Goal: Task Accomplishment & Management: Use online tool/utility

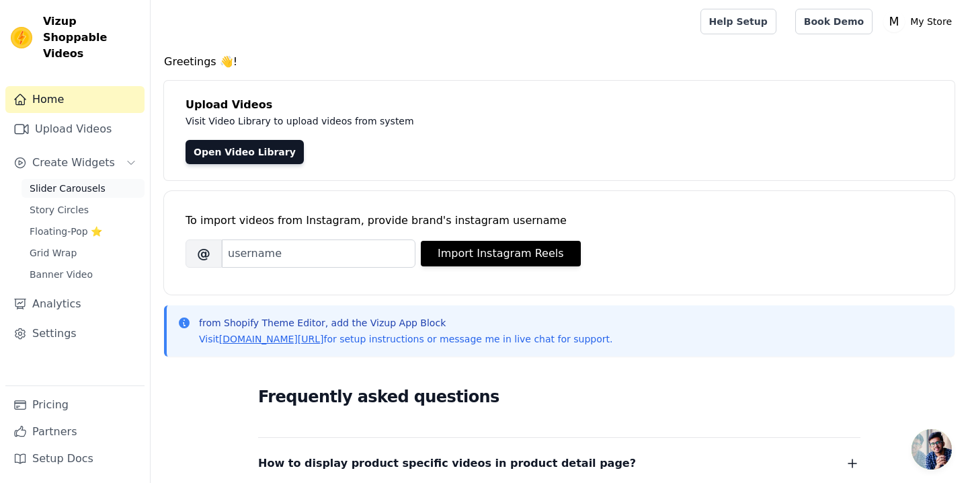
click at [69, 181] on span "Slider Carousels" at bounding box center [68, 187] width 76 height 13
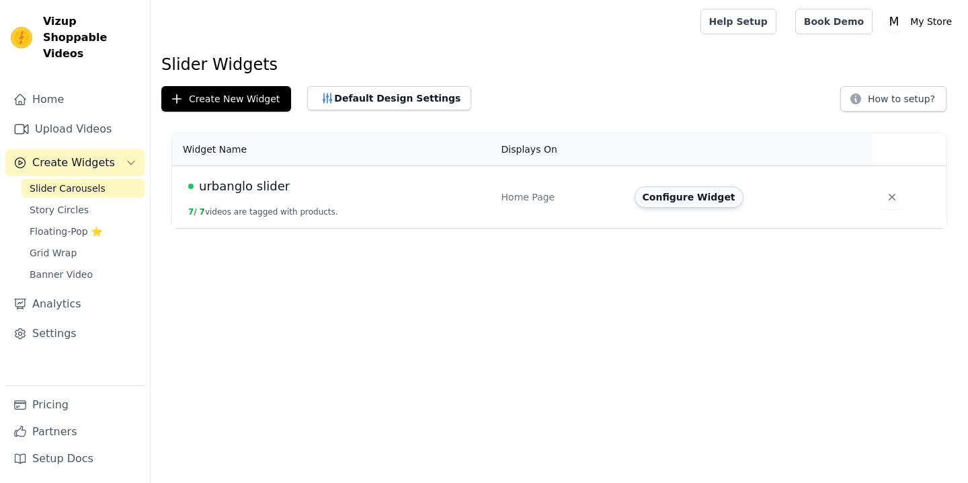
click at [676, 204] on button "Configure Widget" at bounding box center [689, 197] width 109 height 22
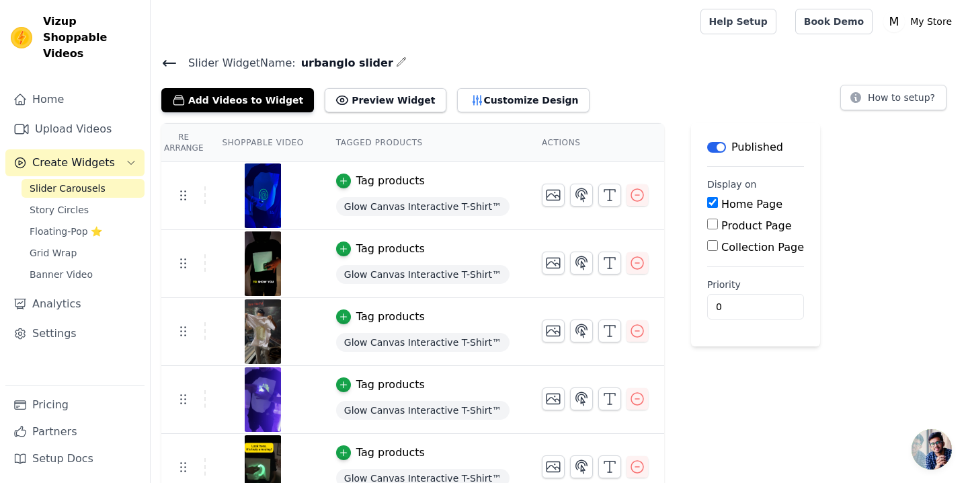
click at [707, 229] on input "Product Page" at bounding box center [712, 223] width 11 height 11
checkbox input "true"
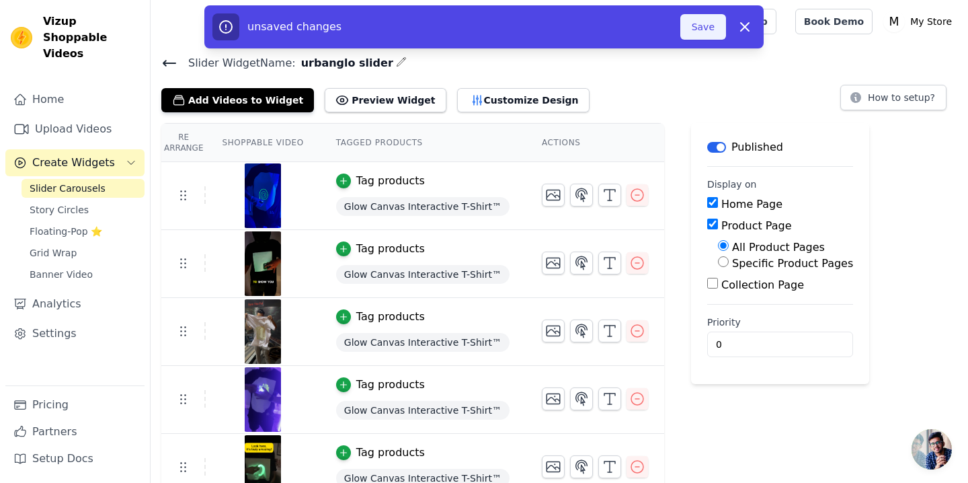
click at [704, 36] on button "Save" at bounding box center [703, 27] width 46 height 26
click at [706, 15] on button "Save" at bounding box center [703, 27] width 46 height 26
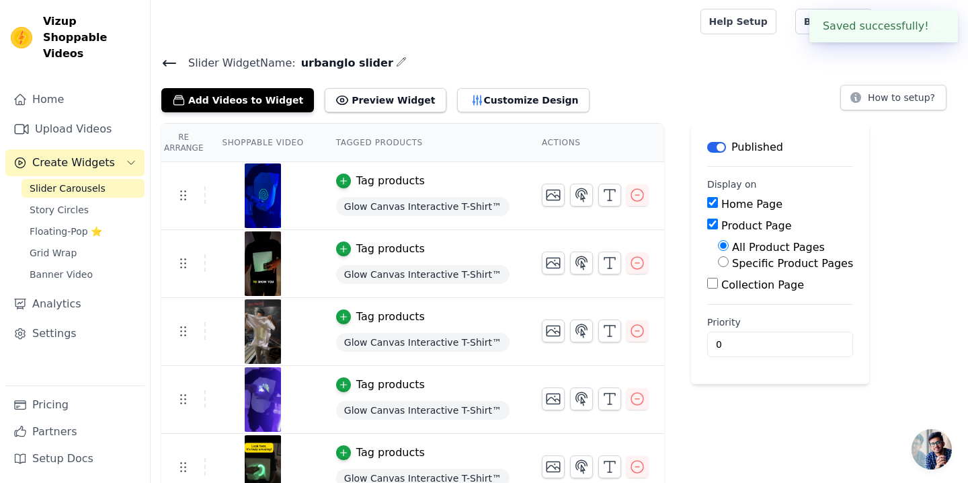
click at [704, 24] on div "Help Setup Book Demo Open user menu M My Store Settings Help Docs Sign out" at bounding box center [559, 21] width 817 height 43
